Goal: Book appointment/travel/reservation

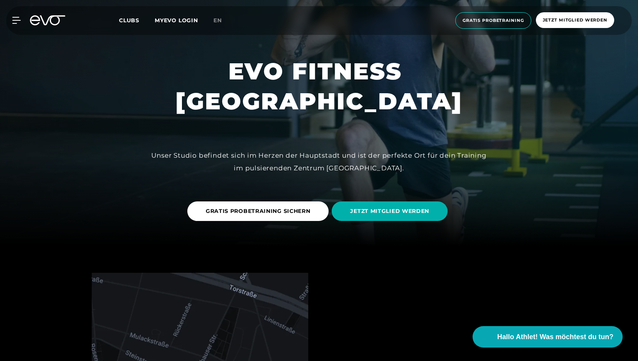
click at [546, 97] on div at bounding box center [319, 65] width 638 height 361
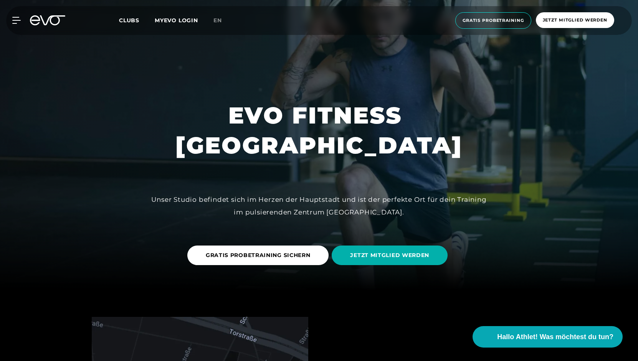
scroll to position [38, 0]
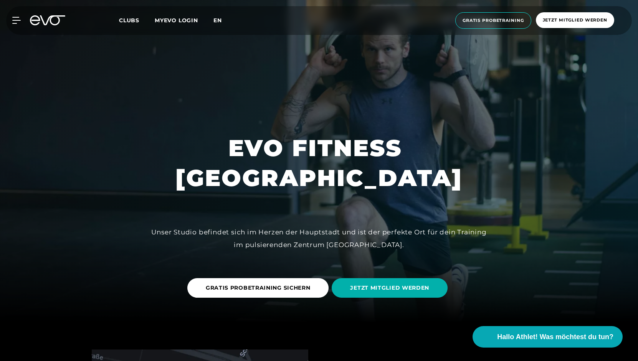
click at [217, 17] on span "en" at bounding box center [217, 20] width 8 height 7
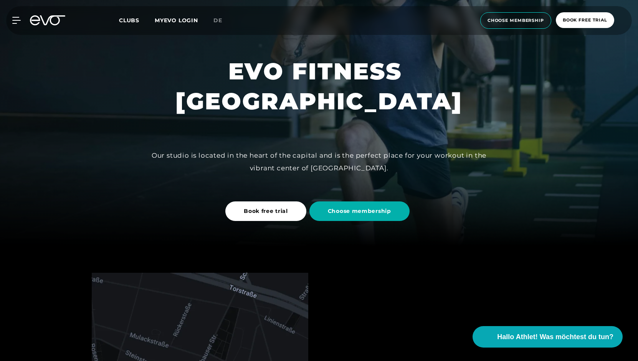
scroll to position [154, 0]
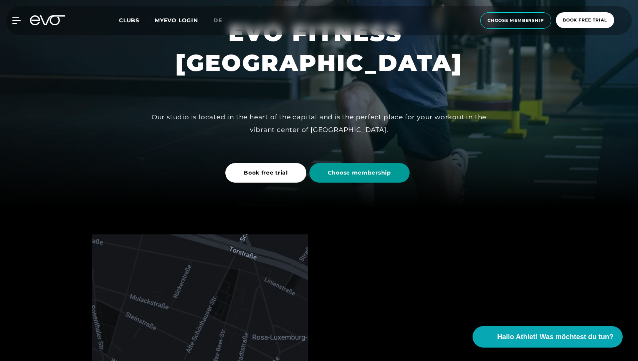
click at [356, 172] on span "Choose membership" at bounding box center [359, 173] width 63 height 8
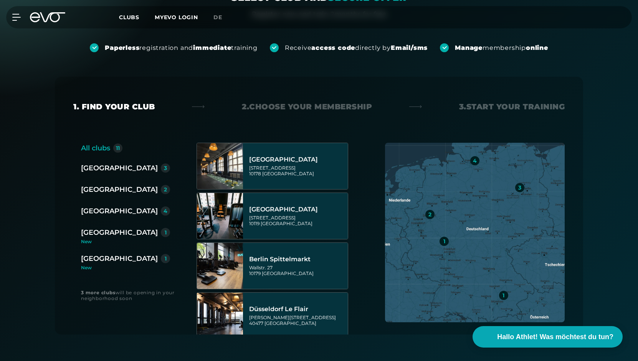
scroll to position [115, 0]
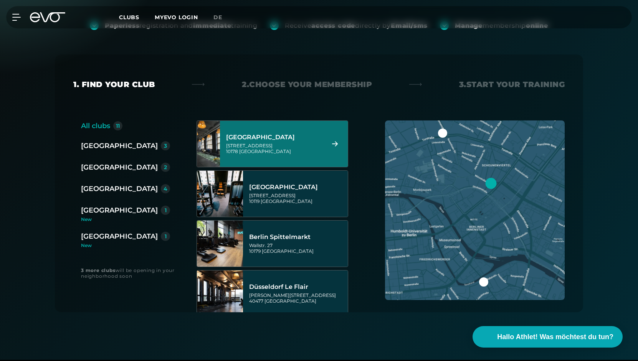
click at [312, 138] on div "[GEOGRAPHIC_DATA]" at bounding box center [274, 138] width 96 height 8
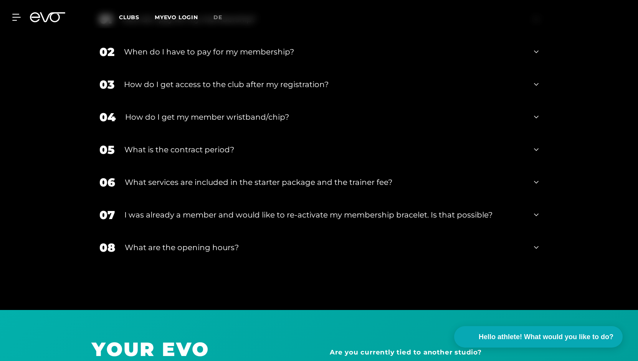
scroll to position [1398, 0]
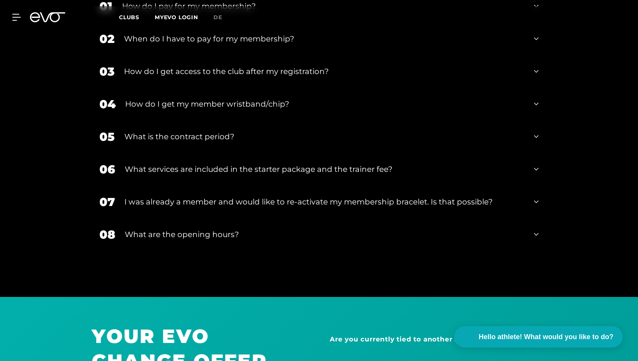
click at [51, 21] on icon at bounding box center [47, 17] width 35 height 10
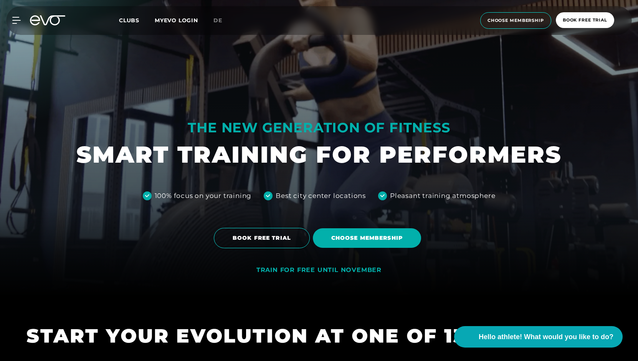
scroll to position [77, 0]
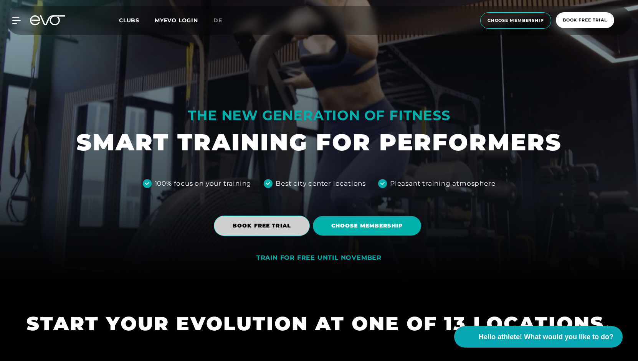
click at [278, 218] on span "BOOK FREE TRIAL" at bounding box center [262, 226] width 96 height 20
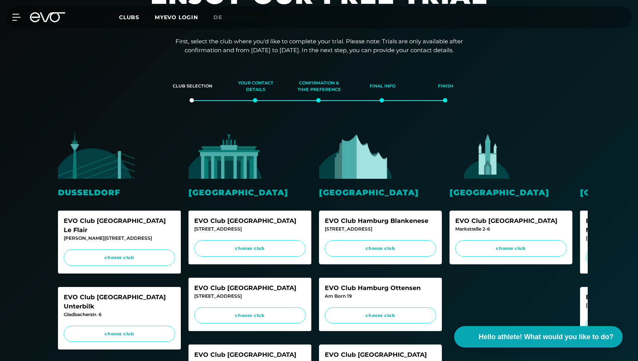
scroll to position [77, 0]
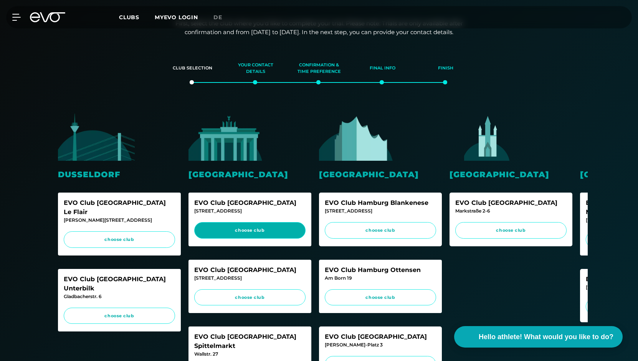
click at [254, 226] on link "choose club" at bounding box center [249, 230] width 111 height 17
